Goal: Task Accomplishment & Management: Manage account settings

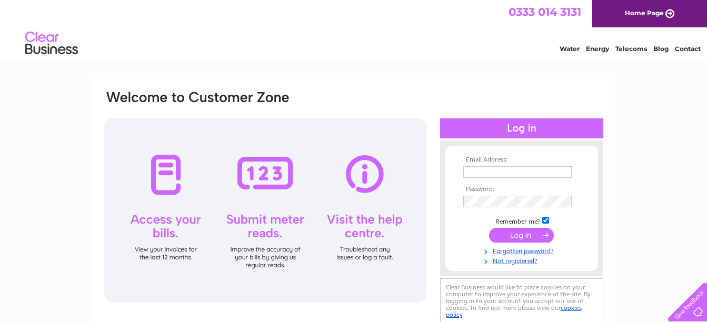
type input "georgie@gdaesthetics.com"
click at [522, 235] on input "submit" at bounding box center [521, 235] width 65 height 15
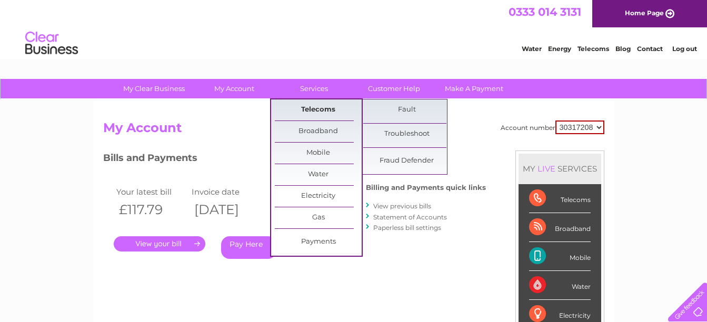
click at [310, 113] on link "Telecoms" at bounding box center [318, 109] width 87 height 21
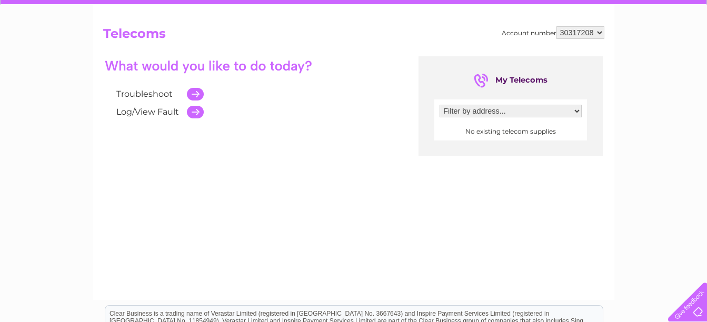
scroll to position [105, 0]
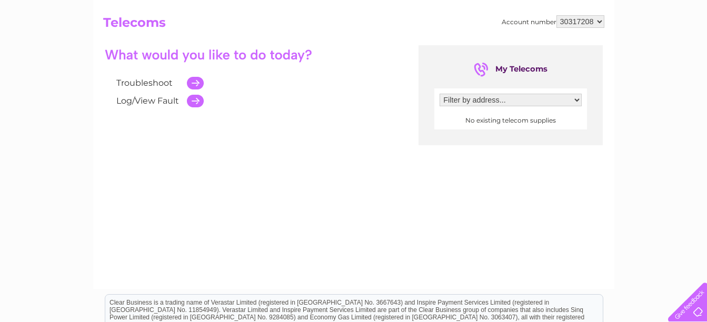
click at [197, 86] on td at bounding box center [193, 83] width 22 height 18
click at [196, 84] on td at bounding box center [193, 83] width 22 height 18
click at [576, 101] on select "Filter by address..." at bounding box center [510, 100] width 142 height 13
click at [477, 146] on div "Troubleshoot Log/View Fault My Telecoms Filter by address... No existing teleco…" at bounding box center [353, 147] width 501 height 205
click at [146, 80] on link "Troubleshoot" at bounding box center [144, 83] width 56 height 10
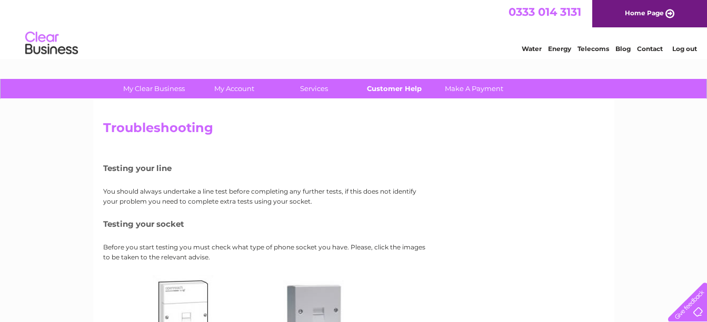
click at [407, 93] on link "Customer Help" at bounding box center [393, 88] width 87 height 19
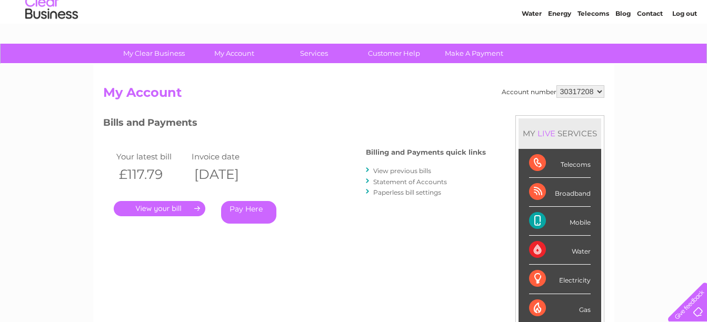
scroll to position [53, 0]
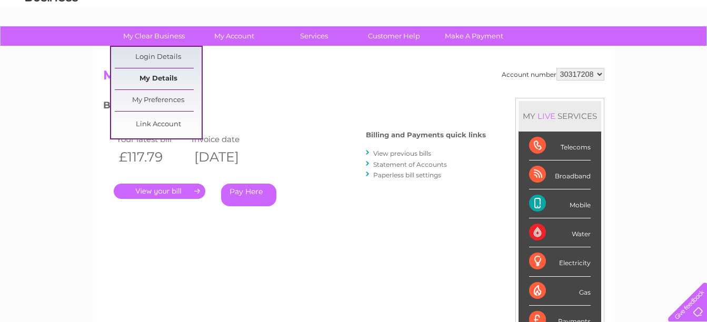
click at [144, 76] on link "My Details" at bounding box center [158, 78] width 87 height 21
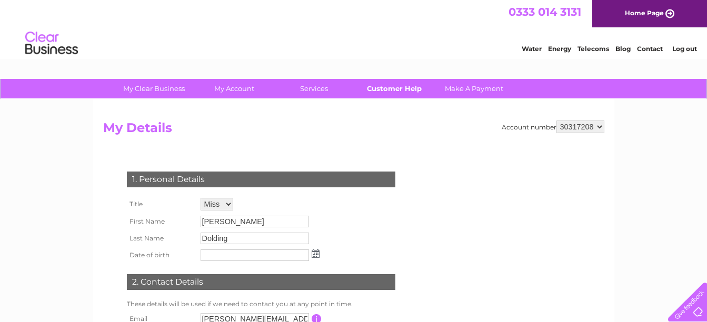
click at [394, 92] on link "Customer Help" at bounding box center [393, 88] width 87 height 19
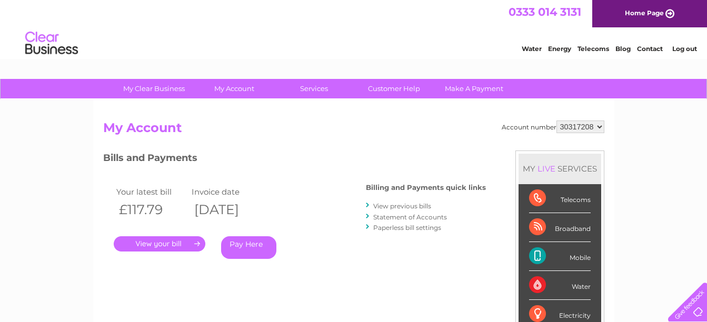
click at [636, 9] on link "Home Page" at bounding box center [649, 13] width 115 height 27
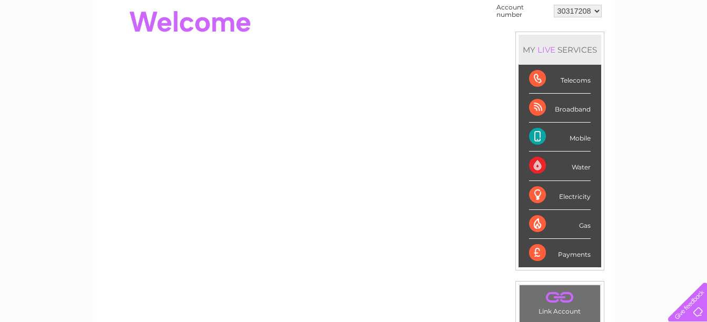
scroll to position [105, 0]
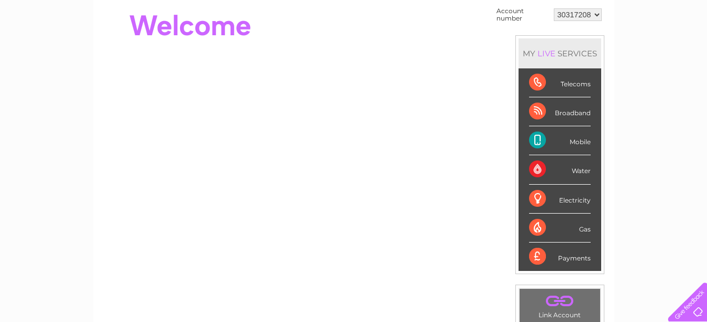
click at [560, 111] on div "Broadband" at bounding box center [560, 111] width 62 height 29
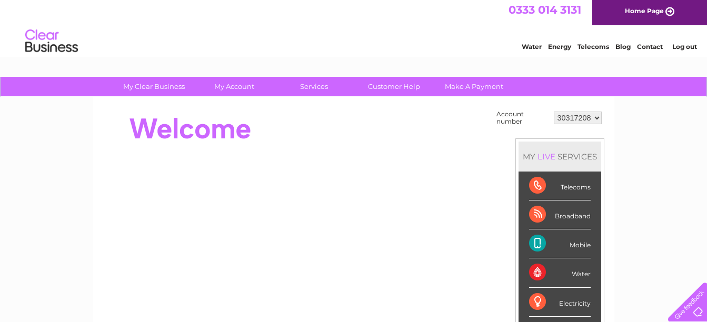
scroll to position [0, 0]
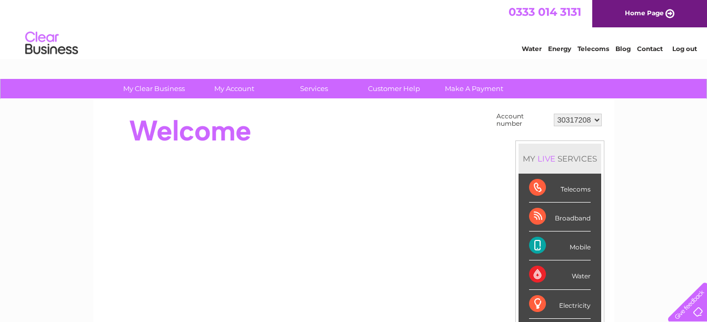
click at [598, 121] on select "30317208" at bounding box center [578, 120] width 48 height 13
